Goal: Entertainment & Leisure: Browse casually

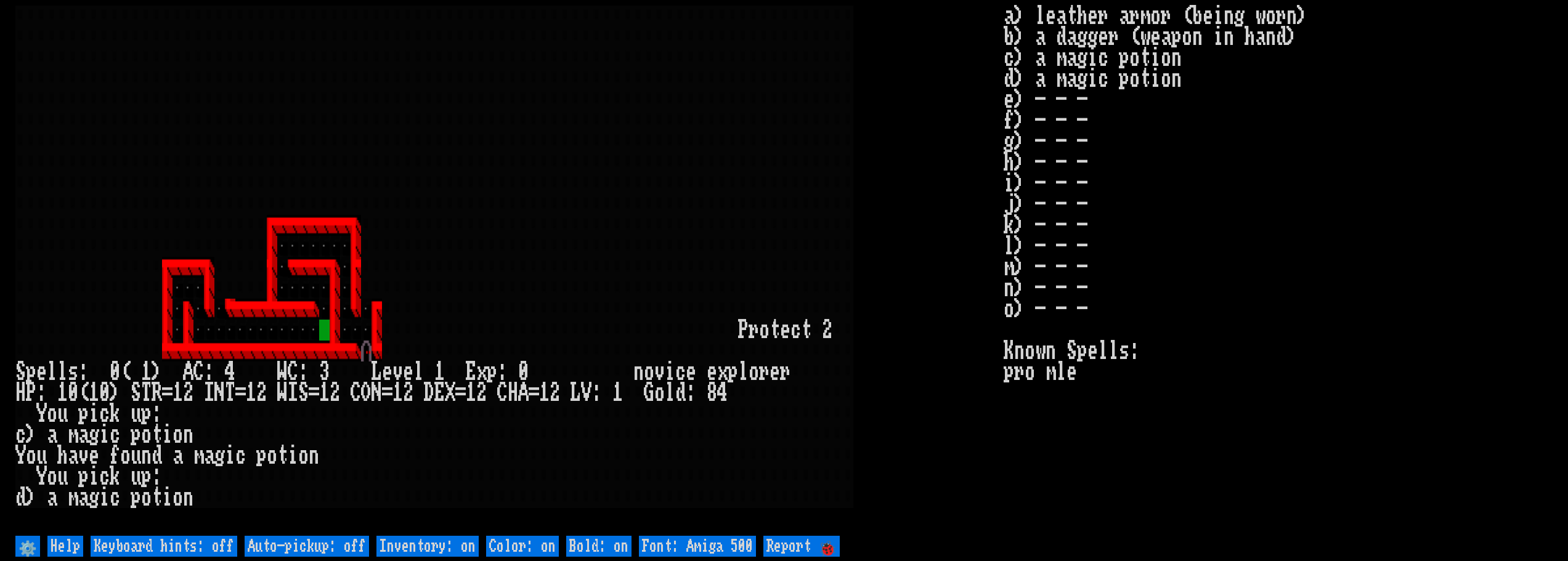
click at [333, 540] on off "Auto-pickup: off" at bounding box center [307, 546] width 125 height 21
type off "Auto-pickup: on"
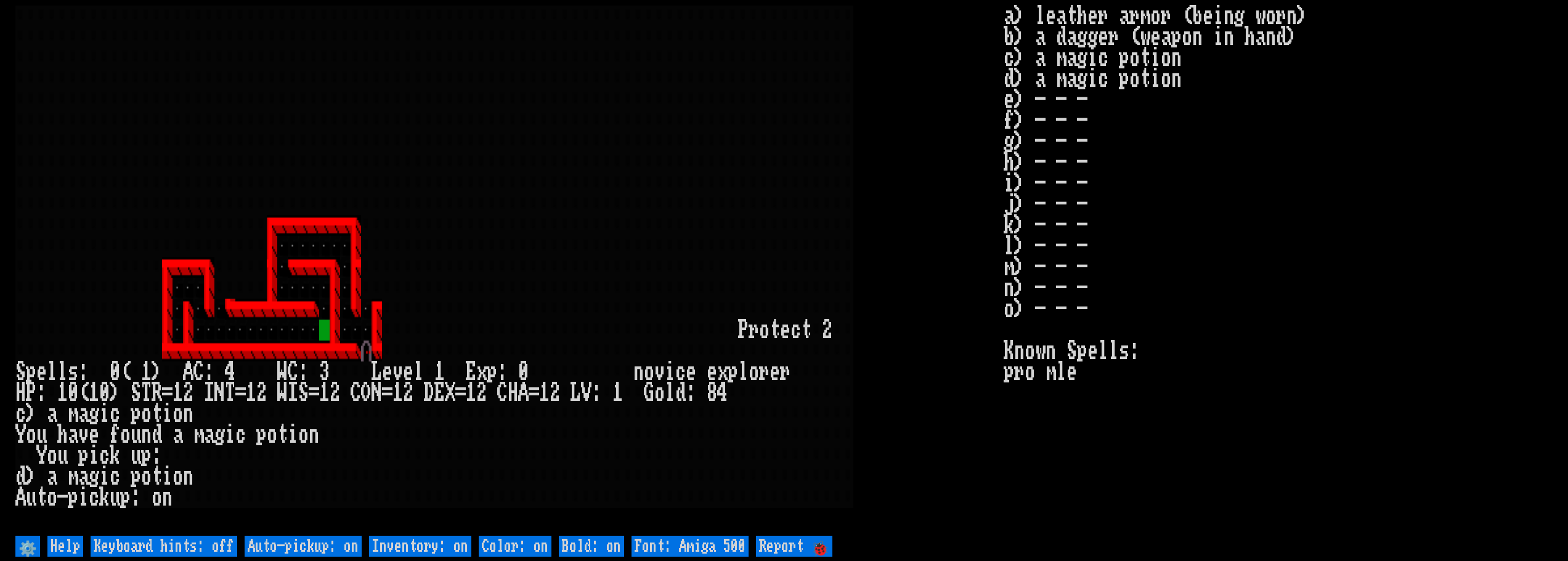
click at [241, 544] on help "⚙️ Help Keyboard hints: off Auto-pickup: on Inventory: on Color: on Bold: on Fo…" at bounding box center [784, 543] width 1536 height 22
click at [179, 550] on off "Keyboard hints: off" at bounding box center [164, 546] width 147 height 21
type off "Keyboard hints: on"
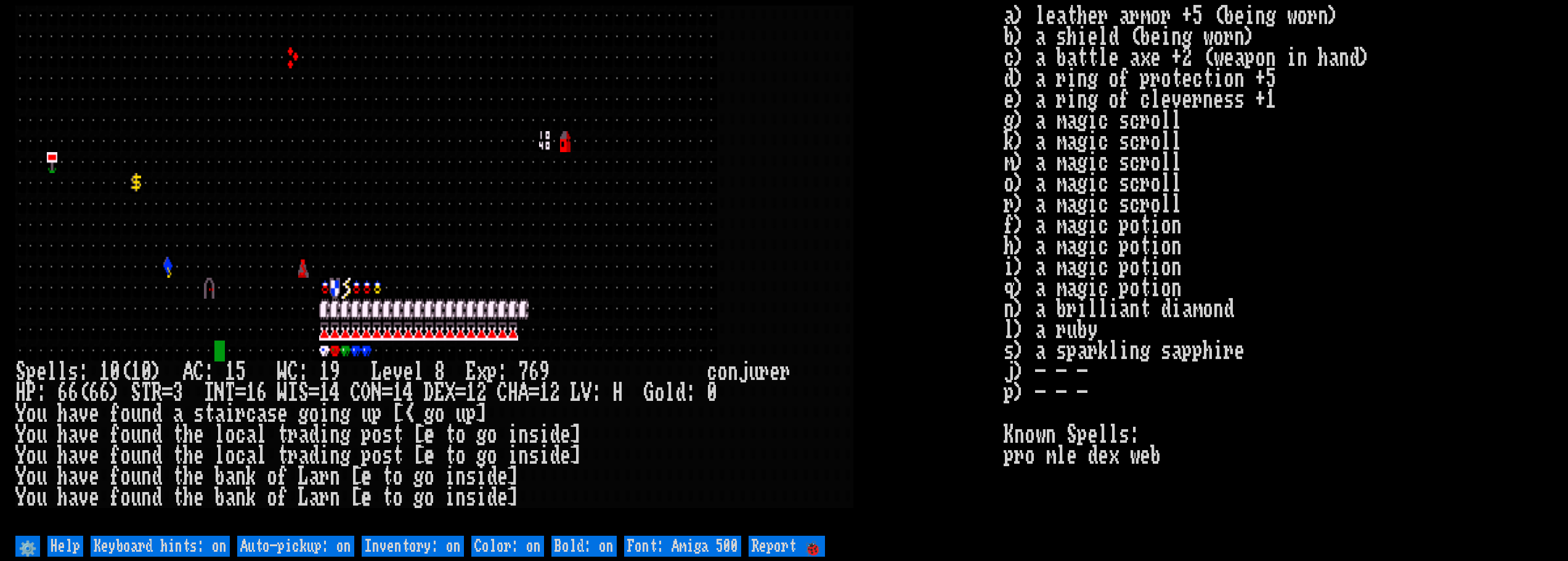
click at [287, 542] on off "Auto-pickup: on" at bounding box center [296, 546] width 117 height 21
type off "Auto-pickup: off"
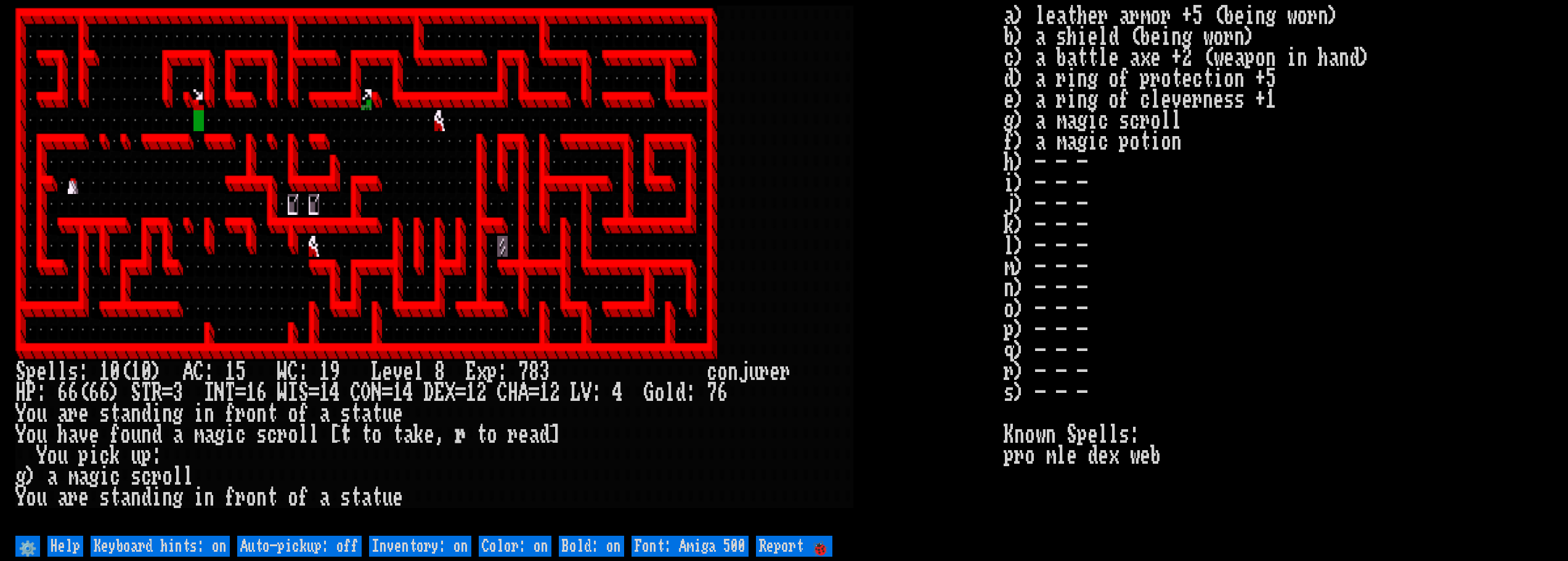
click at [294, 551] on off "Auto-pickup: off" at bounding box center [299, 546] width 125 height 21
type off "Auto-pickup: on"
